Goal: Task Accomplishment & Management: Use online tool/utility

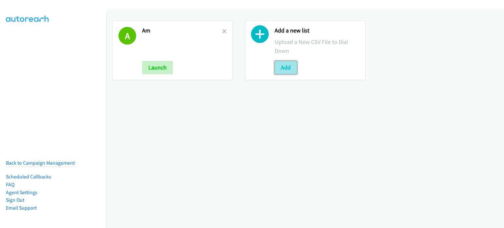
click at [291, 70] on button "Add" at bounding box center [286, 67] width 22 height 13
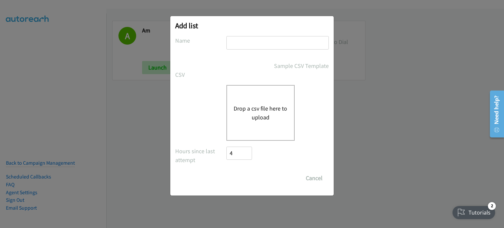
click at [265, 101] on div "Drop a csv file here to upload" at bounding box center [261, 113] width 68 height 56
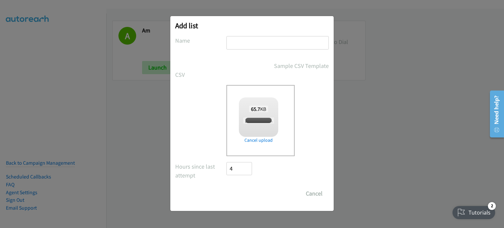
click at [239, 43] on input "text" at bounding box center [278, 42] width 102 height 13
type input "PM"
checkbox input "true"
type input "PM"
click at [222, 77] on label "CSV" at bounding box center [200, 74] width 51 height 9
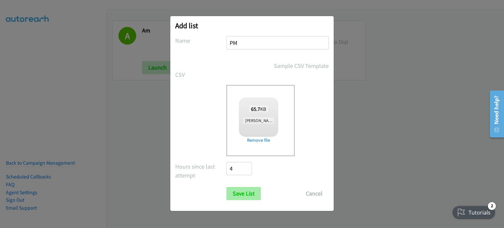
click at [235, 187] on form "No phone fields were returned for that Report or List View Please upload a csv …" at bounding box center [252, 118] width 154 height 164
click at [238, 195] on input "Save List" at bounding box center [244, 193] width 34 height 13
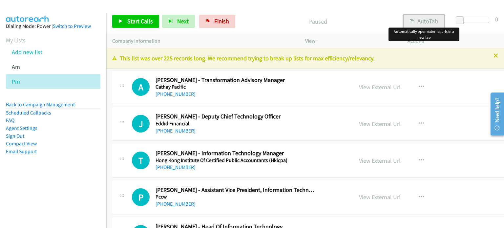
click at [424, 19] on button "AutoTab" at bounding box center [424, 21] width 41 height 13
click at [368, 88] on link "View External Url" at bounding box center [380, 87] width 42 height 8
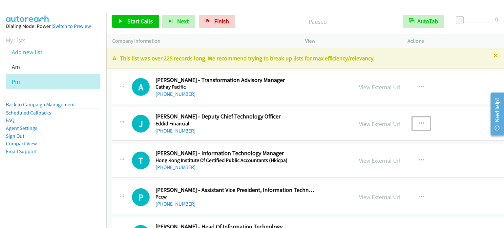
click at [419, 123] on icon "button" at bounding box center [421, 123] width 5 height 5
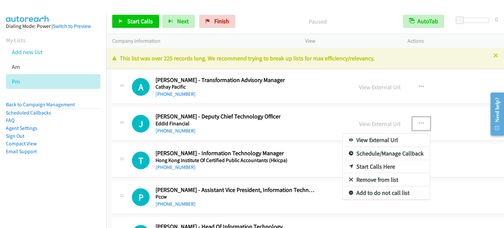
click at [364, 125] on div at bounding box center [252, 114] width 504 height 228
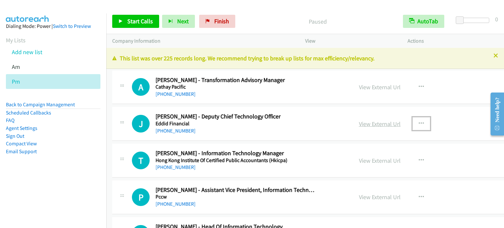
click at [364, 123] on link "View External Url" at bounding box center [380, 124] width 42 height 8
click at [419, 122] on icon "button" at bounding box center [421, 123] width 5 height 5
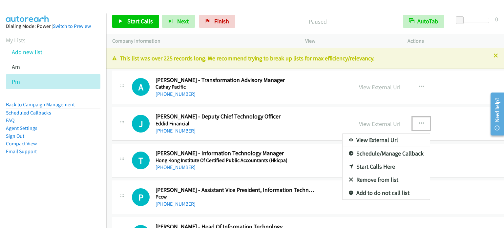
click at [356, 166] on link "Start Calls Here" at bounding box center [386, 166] width 87 height 13
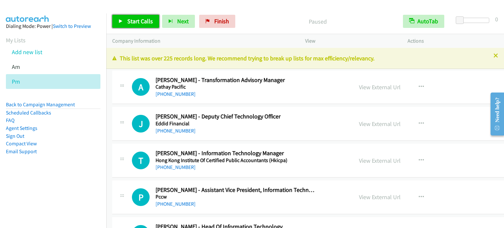
click at [135, 15] on link "Start Calls" at bounding box center [135, 21] width 47 height 13
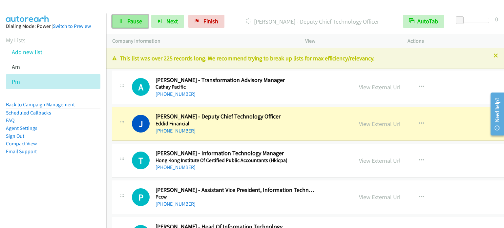
click at [125, 26] on link "Pause" at bounding box center [130, 21] width 36 height 13
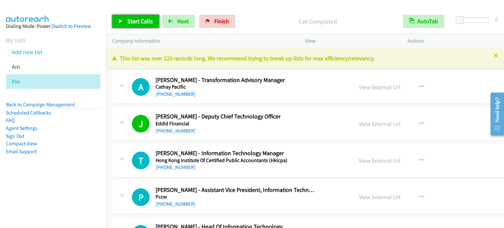
click at [127, 23] on span "Start Calls" at bounding box center [140, 21] width 26 height 8
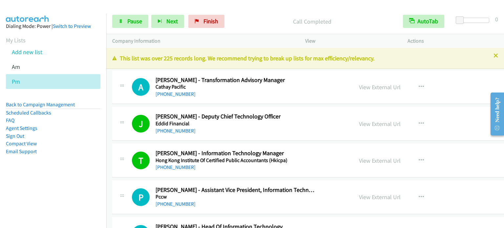
drag, startPoint x: 89, startPoint y: 166, endPoint x: 205, endPoint y: 8, distance: 196.2
click at [89, 165] on aside "Dialing Mode: Power | Switch to Preview My Lists Add new list Am Pm Back to Cam…" at bounding box center [53, 99] width 106 height 172
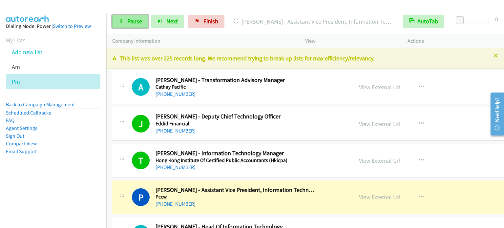
click at [134, 19] on span "Pause" at bounding box center [134, 21] width 15 height 8
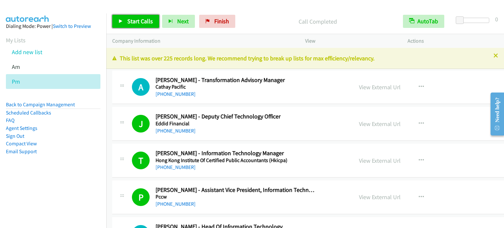
click at [131, 25] on link "Start Calls" at bounding box center [135, 21] width 47 height 13
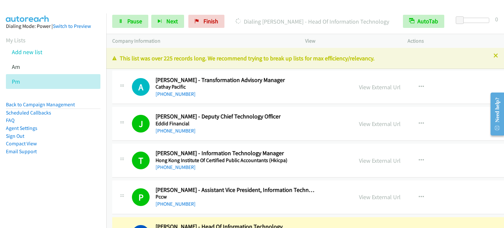
click at [89, 165] on aside "Dialing Mode: Power | Switch to Preview My Lists Add new list Am Pm Back to Cam…" at bounding box center [53, 99] width 106 height 172
click at [139, 22] on span "Pause" at bounding box center [134, 21] width 15 height 8
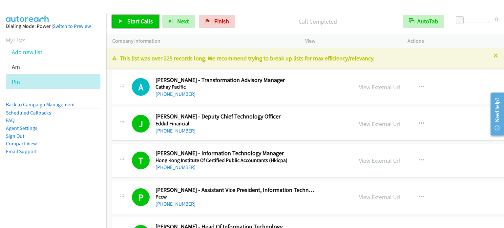
click at [144, 23] on span "Start Calls" at bounding box center [140, 21] width 26 height 8
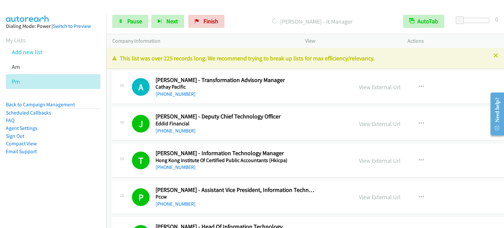
click at [53, 175] on aside "Dialing Mode: Power | Switch to Preview My Lists Add new list Am Pm Back to Cam…" at bounding box center [53, 99] width 106 height 172
click at [127, 23] on span "Pause" at bounding box center [134, 21] width 15 height 8
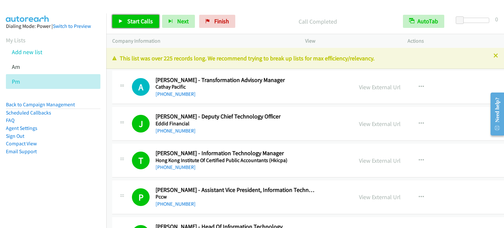
click at [148, 21] on span "Start Calls" at bounding box center [140, 21] width 26 height 8
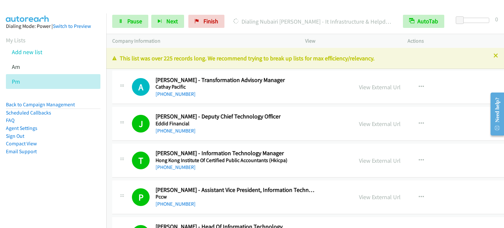
click at [12, 167] on aside "Dialing Mode: Power | Switch to Preview My Lists Add new list Am Pm Back to Cam…" at bounding box center [53, 99] width 106 height 172
click at [124, 24] on link "Pause" at bounding box center [130, 21] width 36 height 13
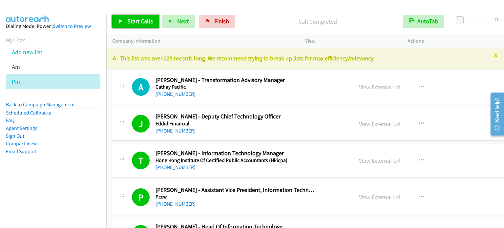
click at [134, 21] on span "Start Calls" at bounding box center [140, 21] width 26 height 8
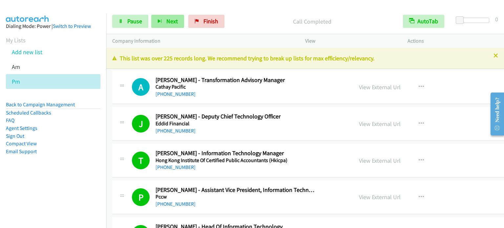
drag, startPoint x: 78, startPoint y: 138, endPoint x: 179, endPoint y: 21, distance: 154.4
click at [78, 138] on li "Sign Out" at bounding box center [53, 136] width 95 height 8
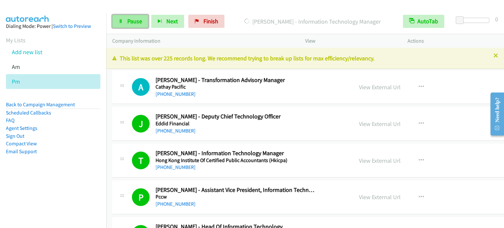
click at [130, 22] on span "Pause" at bounding box center [134, 21] width 15 height 8
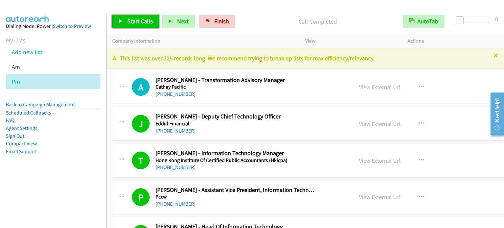
click at [142, 18] on span "Start Calls" at bounding box center [140, 21] width 26 height 8
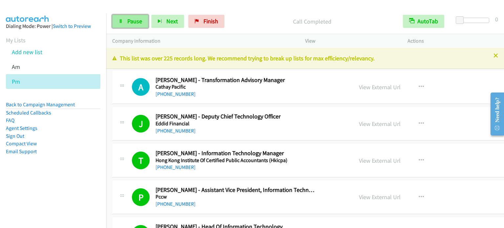
click at [134, 25] on link "Pause" at bounding box center [130, 21] width 36 height 13
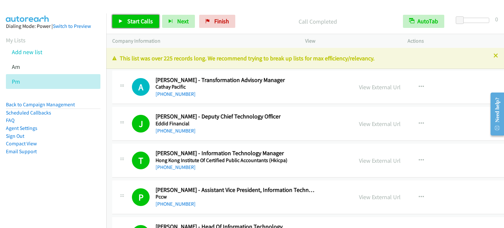
click at [136, 25] on link "Start Calls" at bounding box center [135, 21] width 47 height 13
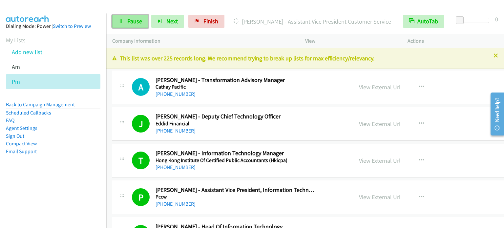
click at [141, 17] on span "Pause" at bounding box center [134, 21] width 15 height 8
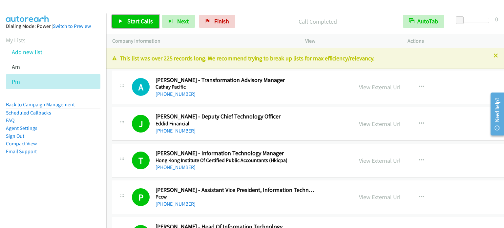
drag, startPoint x: 150, startPoint y: 24, endPoint x: 154, endPoint y: 21, distance: 4.9
click at [150, 23] on span "Start Calls" at bounding box center [140, 21] width 26 height 8
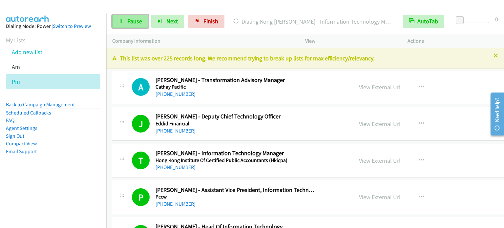
click at [132, 19] on span "Pause" at bounding box center [134, 21] width 15 height 8
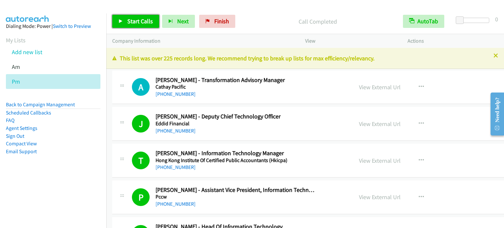
click at [137, 23] on span "Start Calls" at bounding box center [140, 21] width 26 height 8
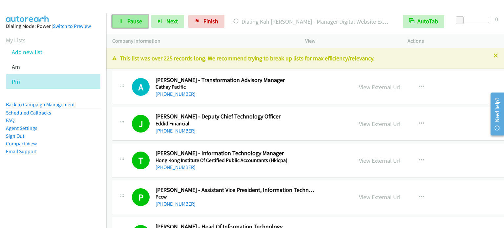
click at [130, 25] on link "Pause" at bounding box center [130, 21] width 36 height 13
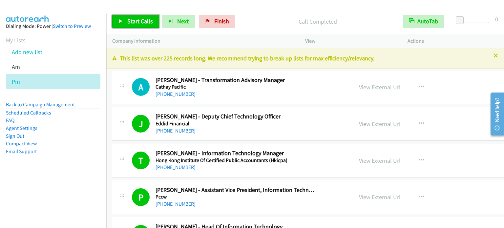
drag, startPoint x: 130, startPoint y: 20, endPoint x: 164, endPoint y: 6, distance: 37.0
click at [130, 20] on span "Start Calls" at bounding box center [140, 21] width 26 height 8
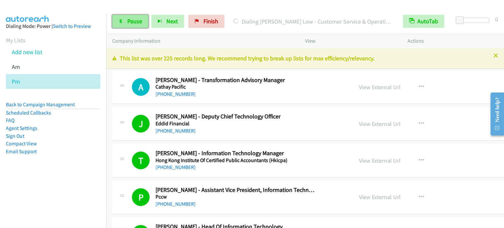
click at [127, 22] on span "Pause" at bounding box center [134, 21] width 15 height 8
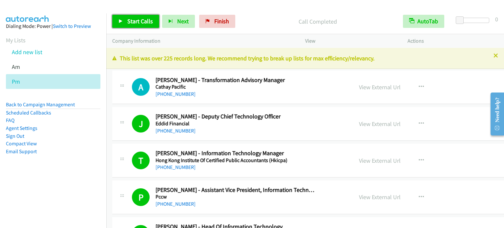
click at [136, 26] on link "Start Calls" at bounding box center [135, 21] width 47 height 13
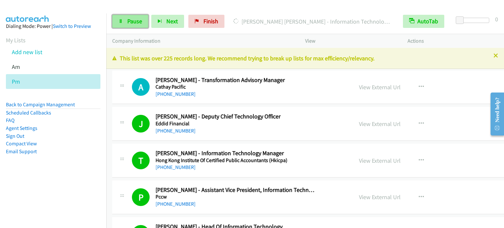
click at [133, 22] on span "Pause" at bounding box center [134, 21] width 15 height 8
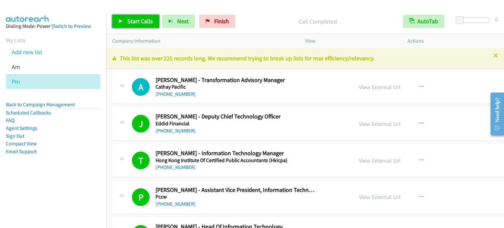
click at [143, 19] on span "Start Calls" at bounding box center [140, 21] width 26 height 8
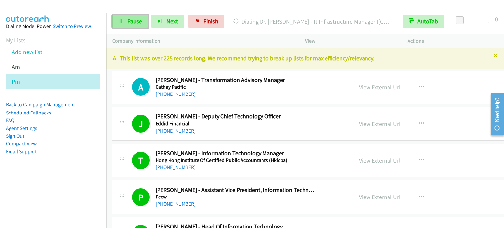
click at [128, 21] on span "Pause" at bounding box center [134, 21] width 15 height 8
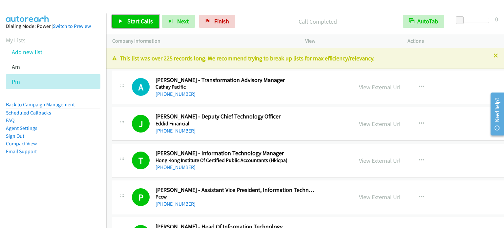
click at [146, 19] on span "Start Calls" at bounding box center [140, 21] width 26 height 8
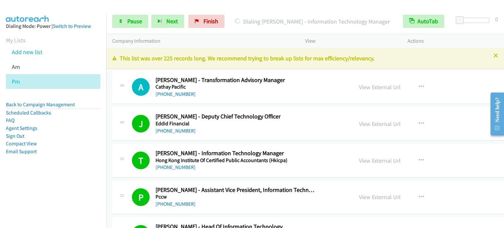
drag, startPoint x: 80, startPoint y: 147, endPoint x: 85, endPoint y: 136, distance: 11.8
click at [81, 146] on li "Compact View" at bounding box center [53, 144] width 95 height 8
drag, startPoint x: 70, startPoint y: 180, endPoint x: 108, endPoint y: 122, distance: 69.5
click at [70, 180] on aside "Dialing Mode: Power | Switch to Preview My Lists Add new list Am Pm Back to Cam…" at bounding box center [53, 99] width 106 height 172
click at [134, 21] on span "Pause" at bounding box center [134, 21] width 15 height 8
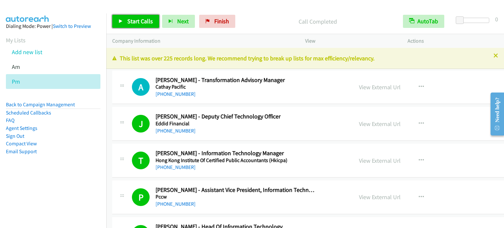
click at [127, 23] on span "Start Calls" at bounding box center [140, 21] width 26 height 8
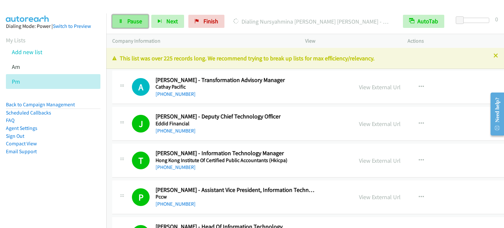
click at [129, 22] on span "Pause" at bounding box center [134, 21] width 15 height 8
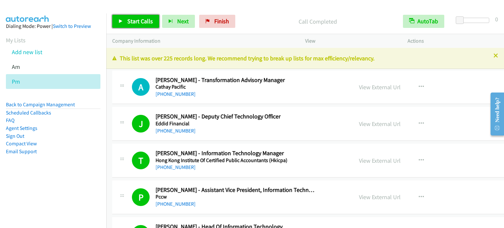
click at [140, 22] on span "Start Calls" at bounding box center [140, 21] width 26 height 8
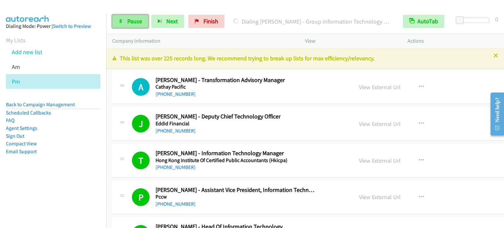
click at [123, 23] on link "Pause" at bounding box center [130, 21] width 36 height 13
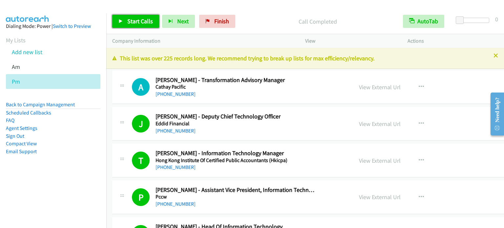
click at [131, 22] on span "Start Calls" at bounding box center [140, 21] width 26 height 8
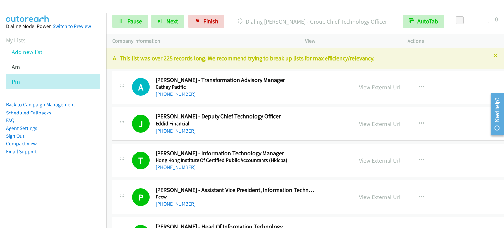
click at [51, 151] on li "Email Support" at bounding box center [53, 152] width 95 height 8
click at [136, 22] on span "Pause" at bounding box center [134, 21] width 15 height 8
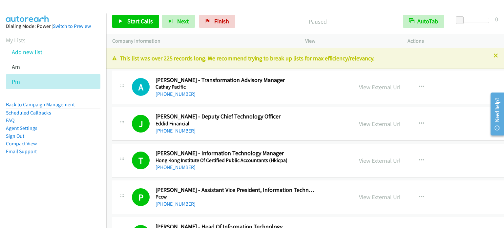
drag, startPoint x: 56, startPoint y: 146, endPoint x: 64, endPoint y: 132, distance: 15.3
click at [56, 146] on li "Compact View" at bounding box center [53, 144] width 95 height 8
drag, startPoint x: 130, startPoint y: 21, endPoint x: 167, endPoint y: 4, distance: 40.9
click at [130, 21] on span "Start Calls" at bounding box center [140, 21] width 26 height 8
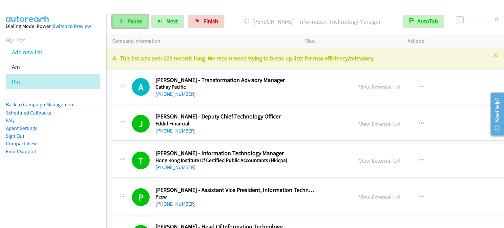
click at [136, 20] on span "Pause" at bounding box center [134, 21] width 15 height 8
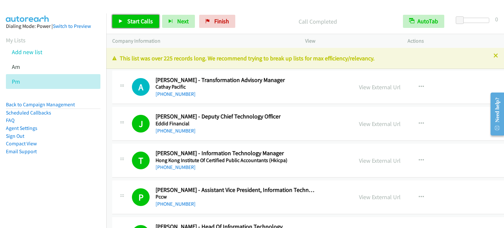
click at [148, 17] on span "Start Calls" at bounding box center [140, 21] width 26 height 8
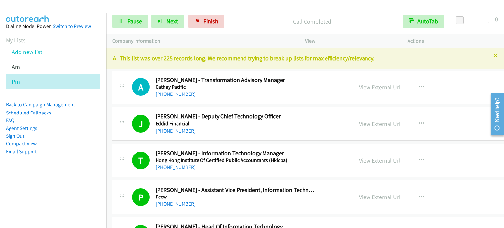
click at [101, 177] on aside "Dialing Mode: Power | Switch to Preview My Lists Add new list Am Pm Back to Cam…" at bounding box center [53, 99] width 106 height 172
click at [140, 21] on span "Pause" at bounding box center [134, 21] width 15 height 8
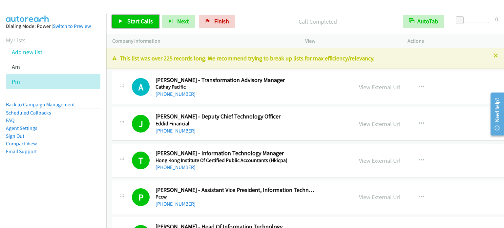
click at [150, 19] on span "Start Calls" at bounding box center [140, 21] width 26 height 8
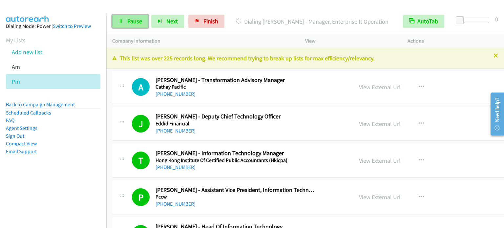
click at [127, 18] on span "Pause" at bounding box center [134, 21] width 15 height 8
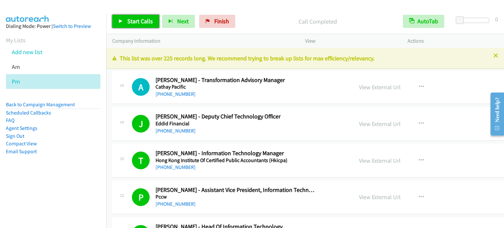
click at [142, 18] on span "Start Calls" at bounding box center [140, 21] width 26 height 8
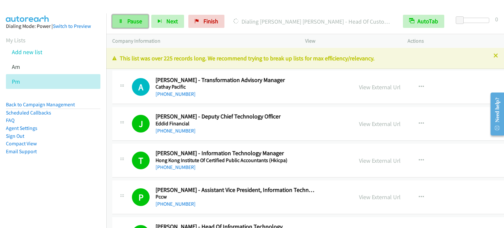
click at [134, 21] on span "Pause" at bounding box center [134, 21] width 15 height 8
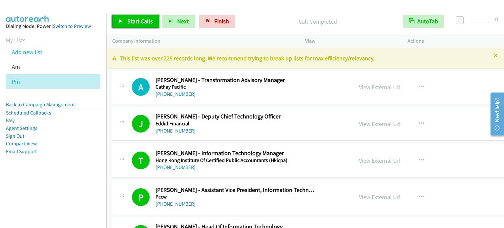
click at [145, 18] on span "Start Calls" at bounding box center [140, 21] width 26 height 8
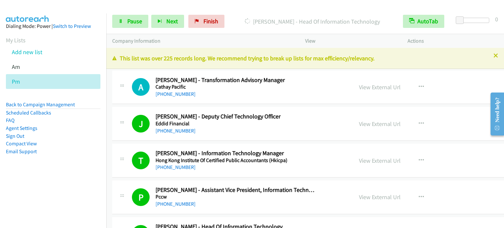
click at [88, 169] on aside "Dialing Mode: Power | Switch to Preview My Lists Add new list Am Pm Back to Cam…" at bounding box center [53, 99] width 106 height 172
click at [119, 22] on icon at bounding box center [121, 21] width 5 height 5
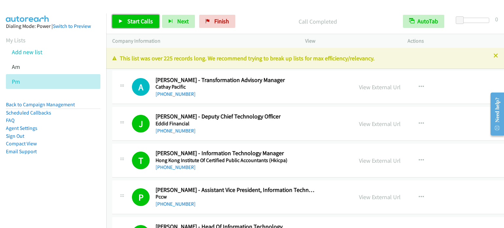
click at [131, 20] on span "Start Calls" at bounding box center [140, 21] width 26 height 8
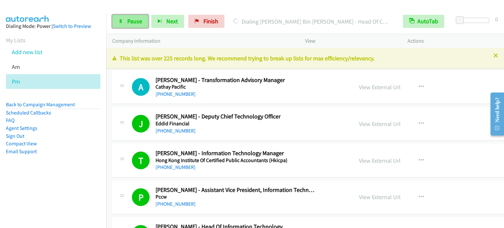
click at [135, 20] on span "Pause" at bounding box center [134, 21] width 15 height 8
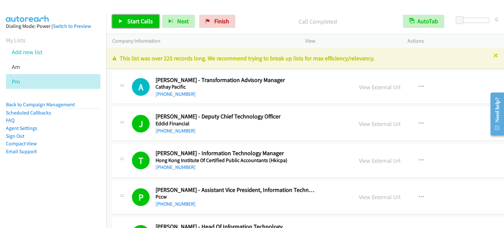
click at [133, 22] on span "Start Calls" at bounding box center [140, 21] width 26 height 8
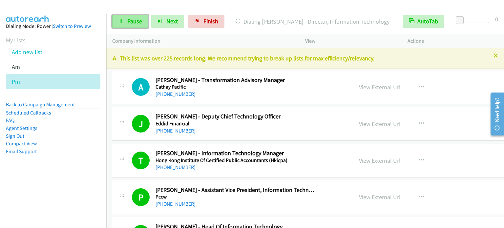
click at [126, 15] on link "Pause" at bounding box center [130, 21] width 36 height 13
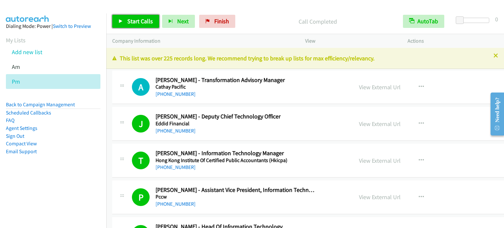
click at [146, 23] on span "Start Calls" at bounding box center [140, 21] width 26 height 8
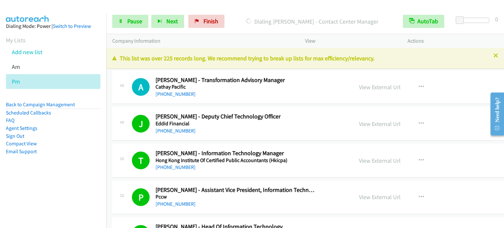
click at [63, 173] on aside "Dialing Mode: Power | Switch to Preview My Lists Add new list Am Pm Back to Cam…" at bounding box center [53, 99] width 106 height 172
click at [143, 21] on link "Pause" at bounding box center [130, 21] width 36 height 13
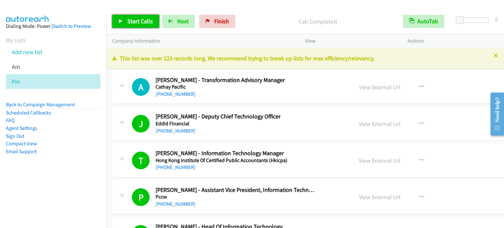
click at [136, 22] on span "Start Calls" at bounding box center [140, 21] width 26 height 8
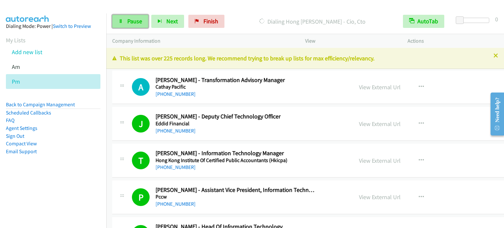
click at [120, 25] on link "Pause" at bounding box center [130, 21] width 36 height 13
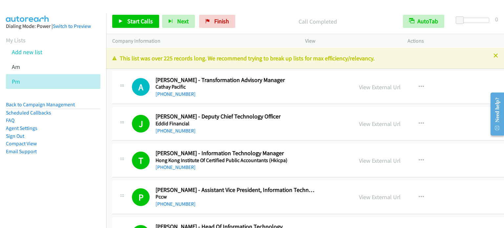
drag, startPoint x: 74, startPoint y: 145, endPoint x: 92, endPoint y: 112, distance: 38.1
click at [74, 145] on li "Compact View" at bounding box center [53, 144] width 95 height 8
click at [137, 24] on span "Start Calls" at bounding box center [140, 21] width 26 height 8
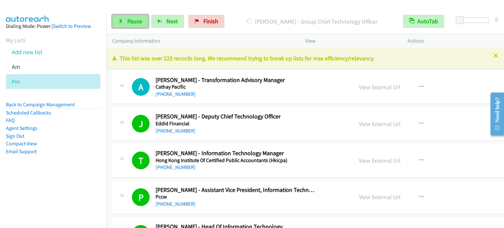
drag, startPoint x: 135, startPoint y: 21, endPoint x: 136, endPoint y: 18, distance: 3.3
click at [135, 21] on span "Pause" at bounding box center [134, 21] width 15 height 8
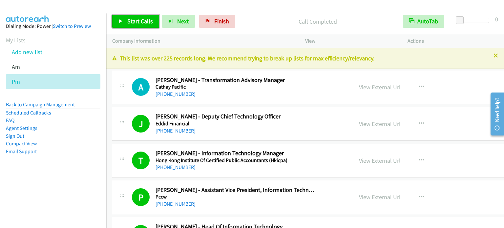
click at [139, 21] on span "Start Calls" at bounding box center [140, 21] width 26 height 8
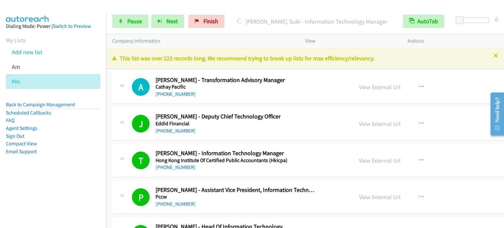
click at [60, 181] on aside "Dialing Mode: Power | Switch to Preview My Lists Add new list Am Pm Back to Cam…" at bounding box center [53, 99] width 106 height 172
click at [127, 23] on span "Pause" at bounding box center [134, 21] width 15 height 8
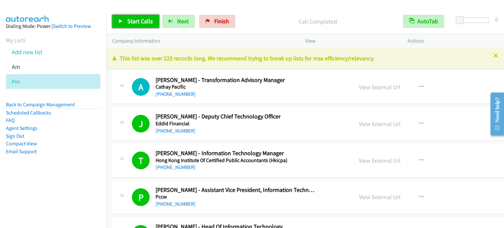
click at [139, 20] on span "Start Calls" at bounding box center [140, 21] width 26 height 8
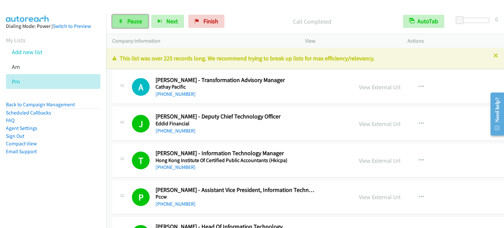
click at [137, 19] on span "Pause" at bounding box center [134, 21] width 15 height 8
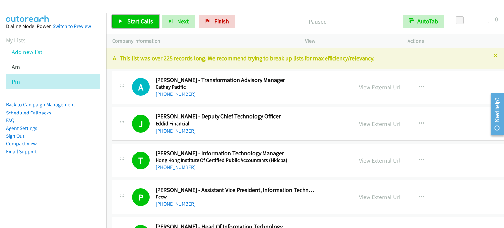
click at [137, 19] on span "Start Calls" at bounding box center [140, 21] width 26 height 8
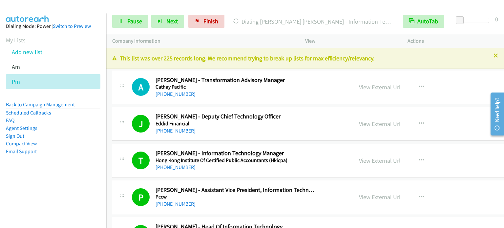
click at [34, 188] on nav "Dialing Mode: Power | Switch to Preview My Lists Add new list Am Pm Back to Cam…" at bounding box center [53, 127] width 107 height 228
click at [120, 22] on icon at bounding box center [121, 21] width 5 height 5
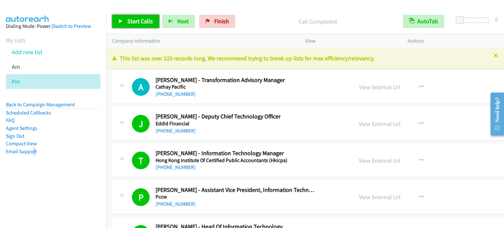
click at [146, 21] on span "Start Calls" at bounding box center [140, 21] width 26 height 8
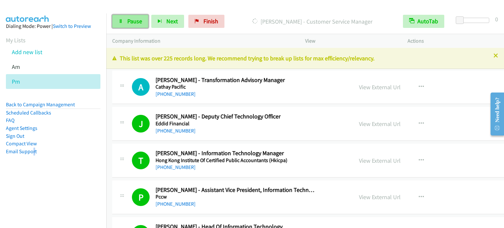
click at [141, 17] on link "Pause" at bounding box center [130, 21] width 36 height 13
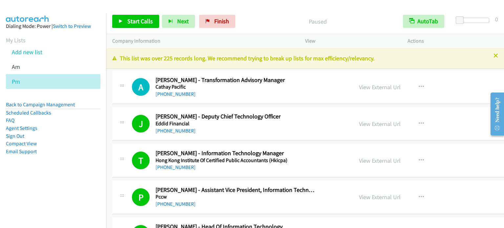
click at [369, 9] on div "Start Calls Pause Next Finish Paused AutoTab AutoTab 0" at bounding box center [305, 21] width 398 height 25
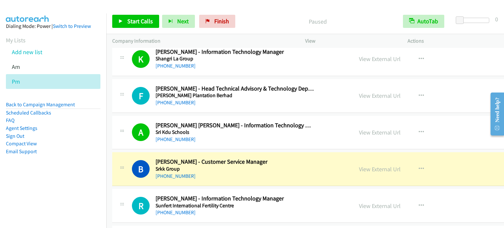
click at [91, 176] on aside "Dialing Mode: Power | Switch to Preview My Lists Add new list Am Pm Back to Cam…" at bounding box center [53, 99] width 106 height 172
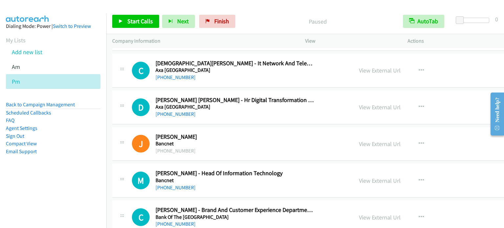
scroll to position [2886, 0]
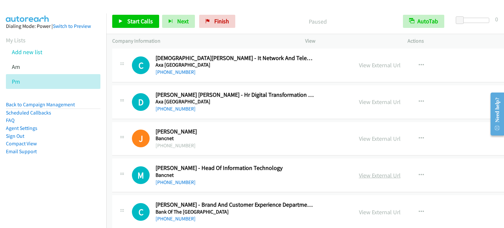
click at [364, 172] on link "View External Url" at bounding box center [380, 176] width 42 height 8
click at [223, 19] on span "Finish" at bounding box center [221, 21] width 15 height 8
